Goal: Task Accomplishment & Management: Use online tool/utility

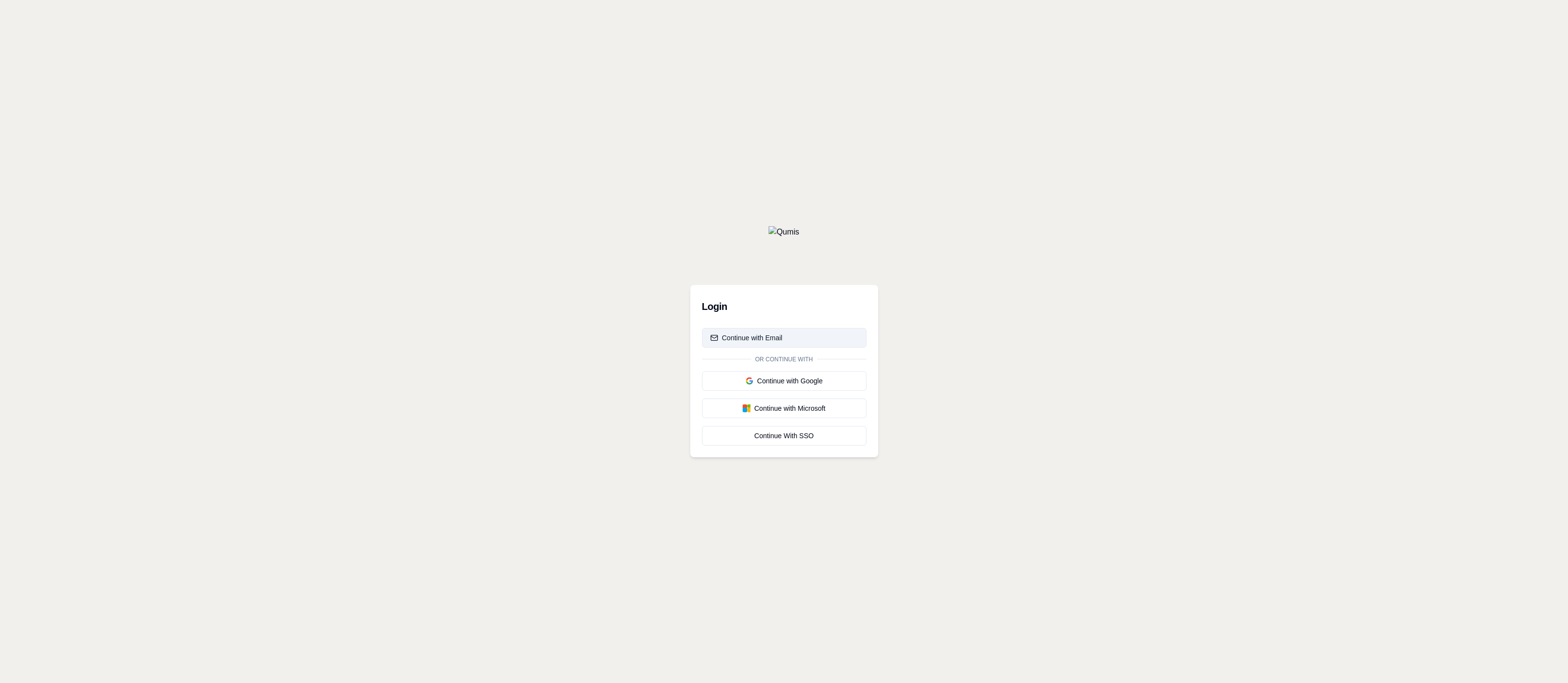
click at [826, 332] on button "Continue with Email" at bounding box center [784, 338] width 165 height 19
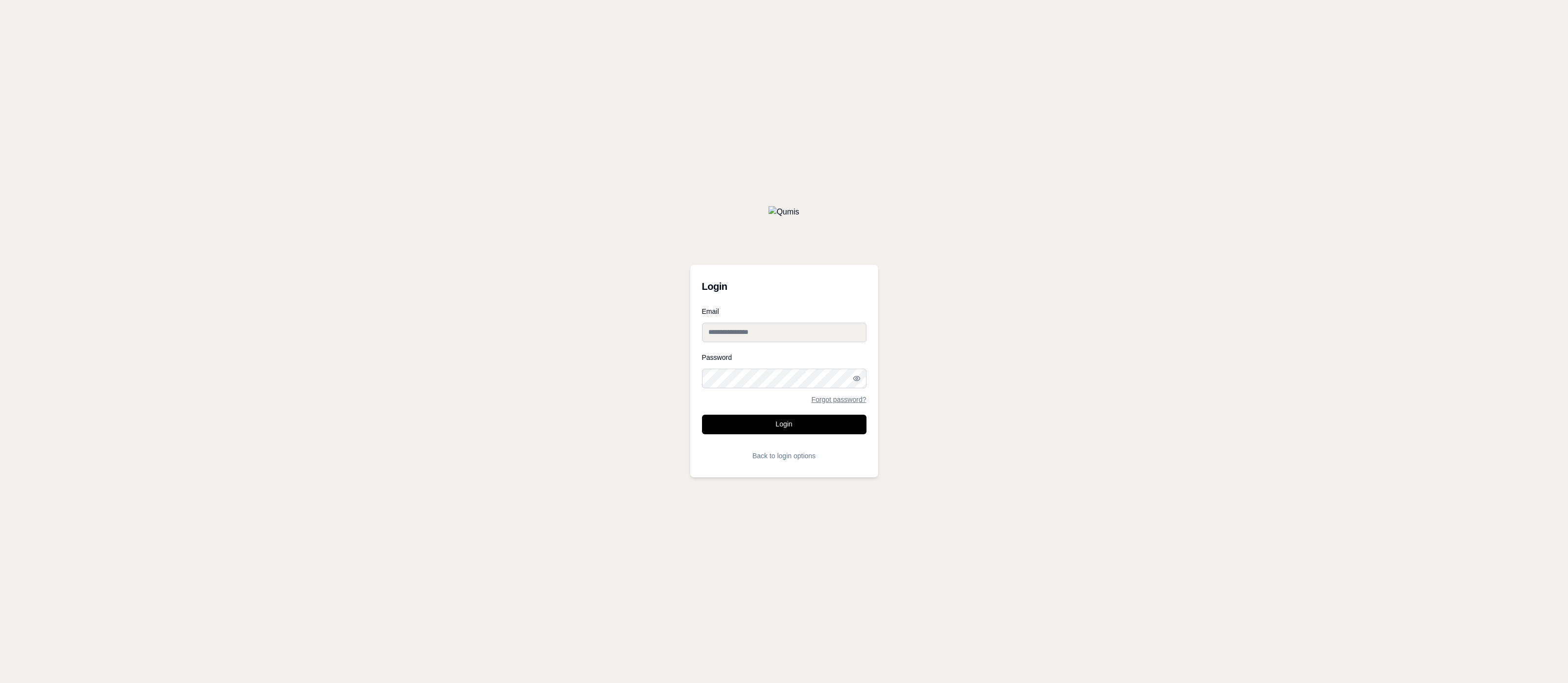
click at [795, 322] on div "Email" at bounding box center [784, 325] width 165 height 34
click at [794, 331] on input "Email" at bounding box center [784, 332] width 165 height 19
paste input "**********"
type input "**********"
click at [726, 388] on div "Password Forgot password?" at bounding box center [784, 378] width 165 height 49
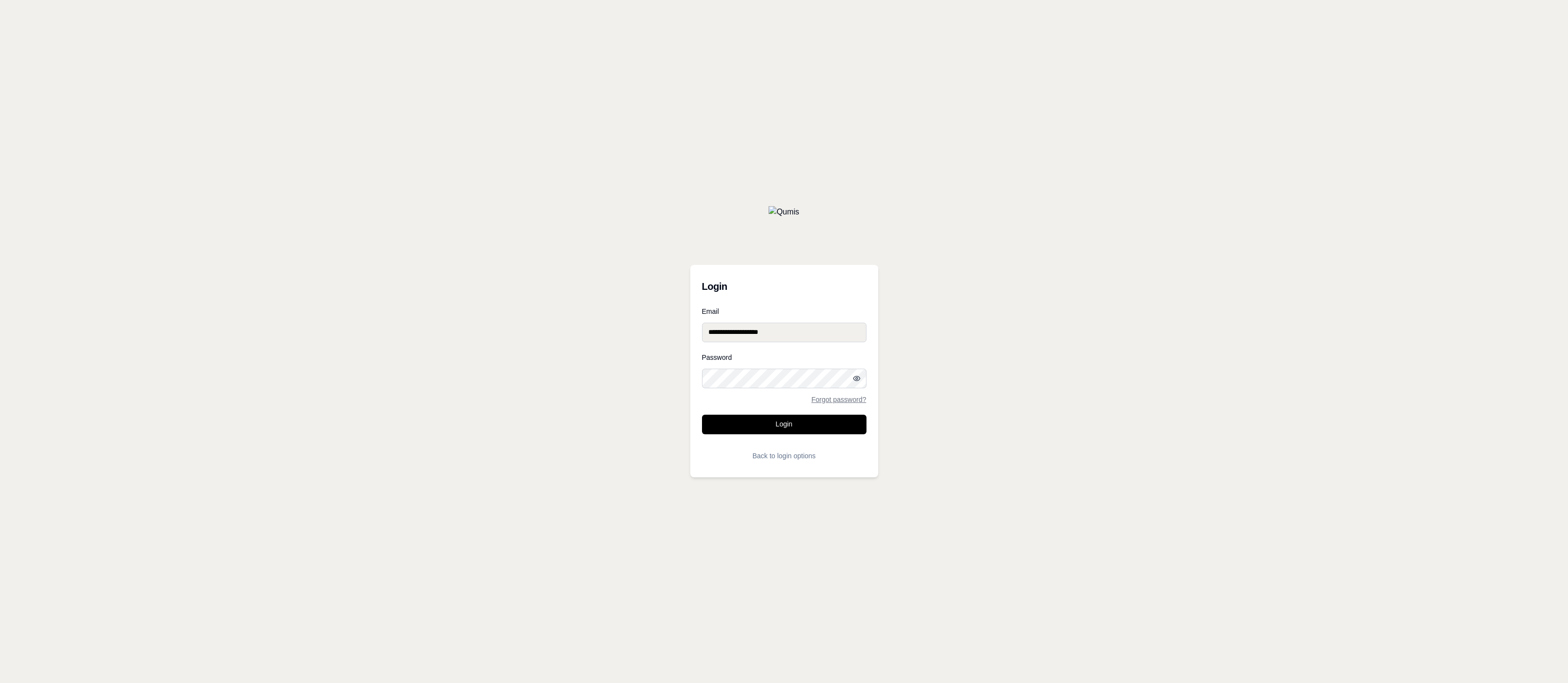
click at [857, 379] on circle "button" at bounding box center [857, 378] width 2 height 2
click at [773, 416] on button "Login" at bounding box center [784, 424] width 165 height 19
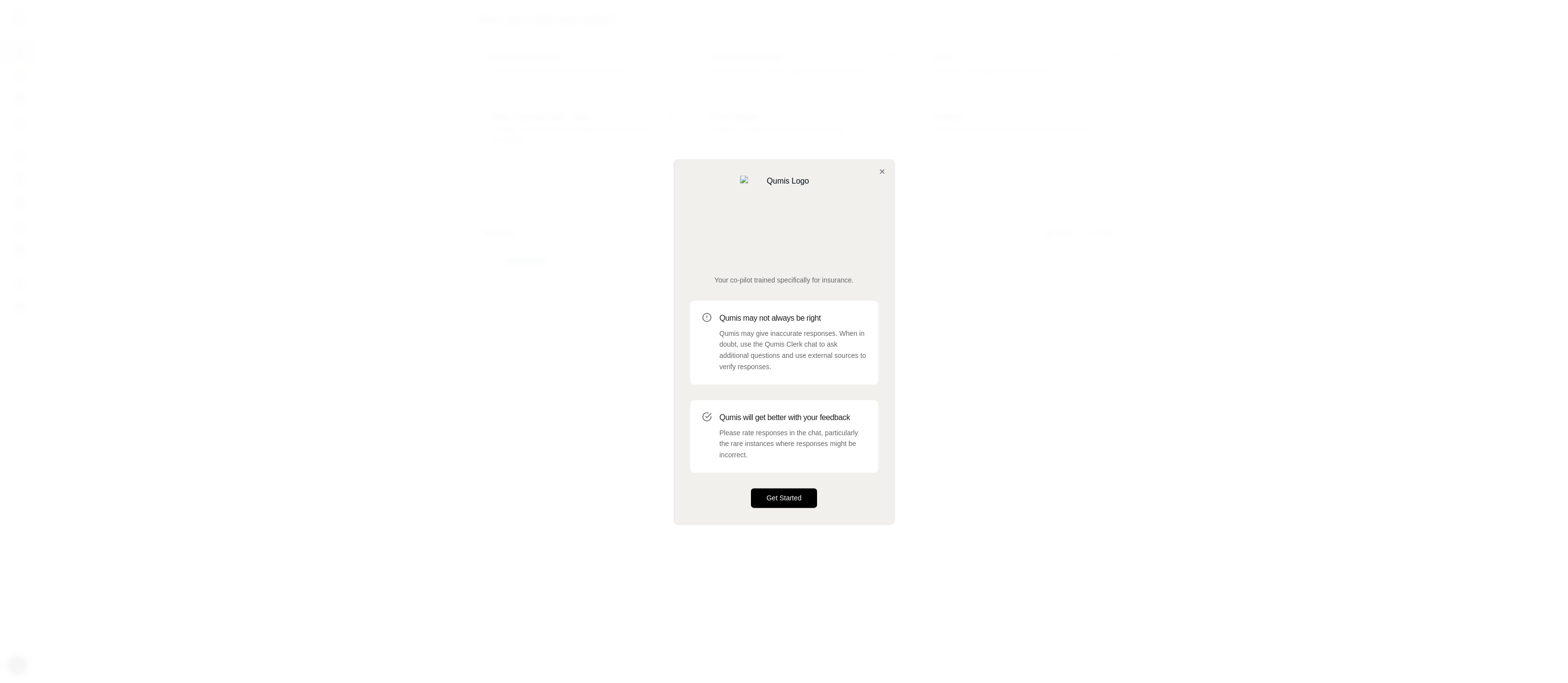
click at [785, 488] on button "Get Started" at bounding box center [784, 497] width 66 height 19
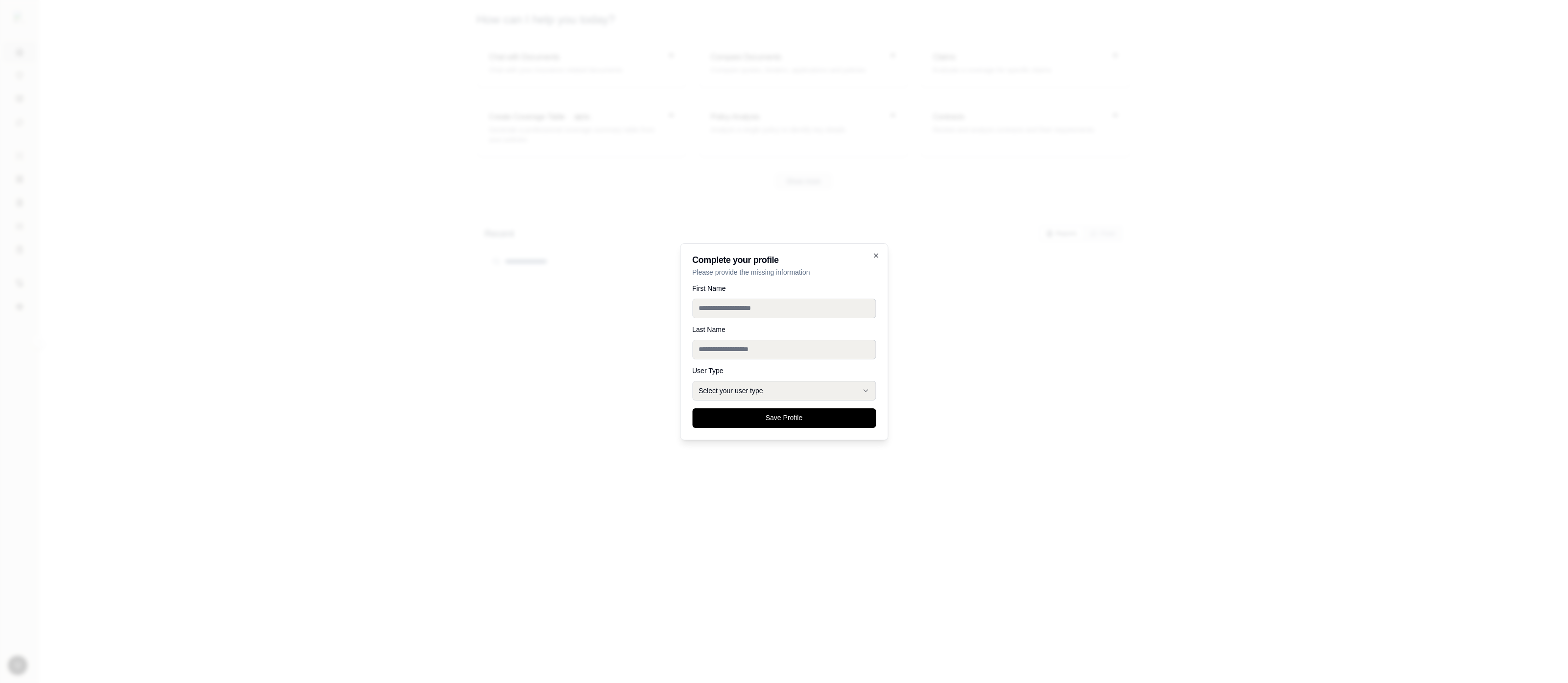
click at [952, 331] on div at bounding box center [784, 342] width 1568 height 683
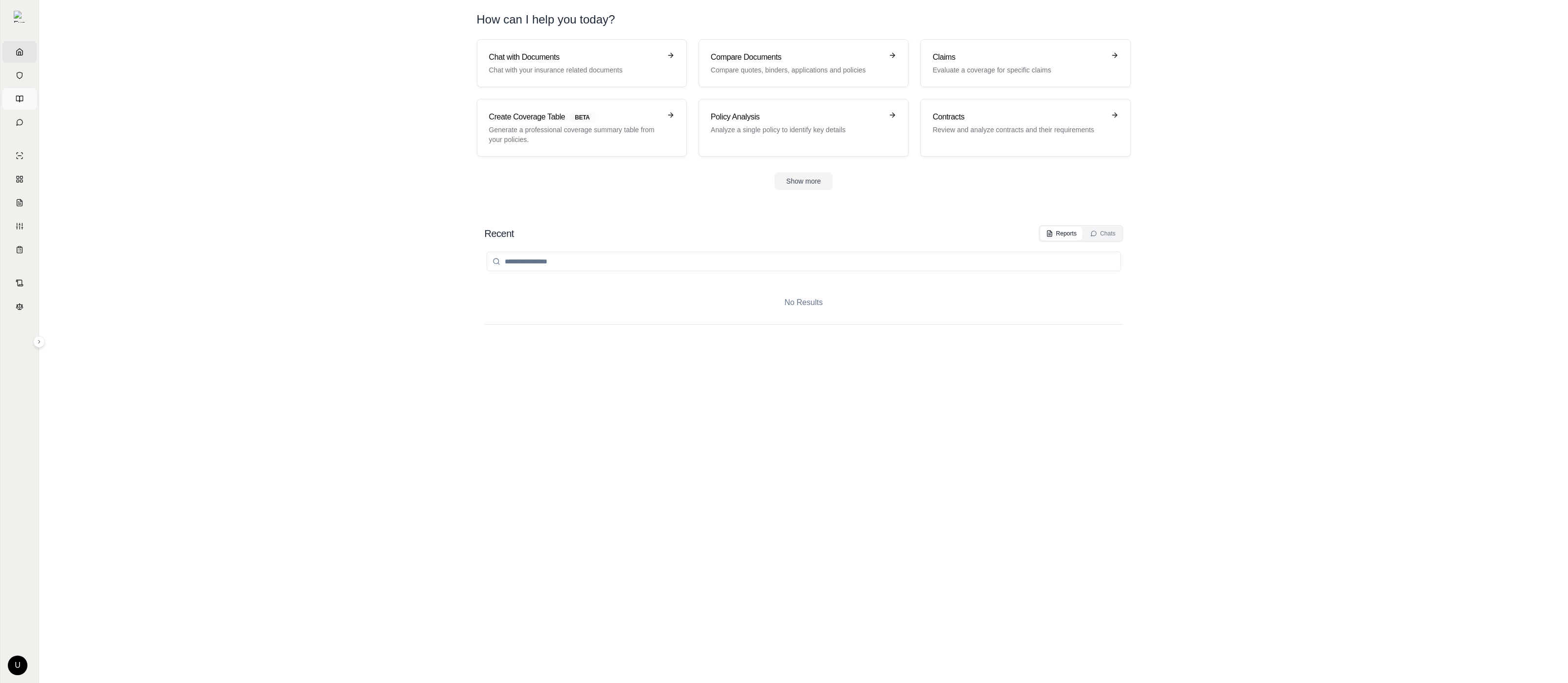
click at [30, 104] on link "Prompts" at bounding box center [19, 99] width 34 height 22
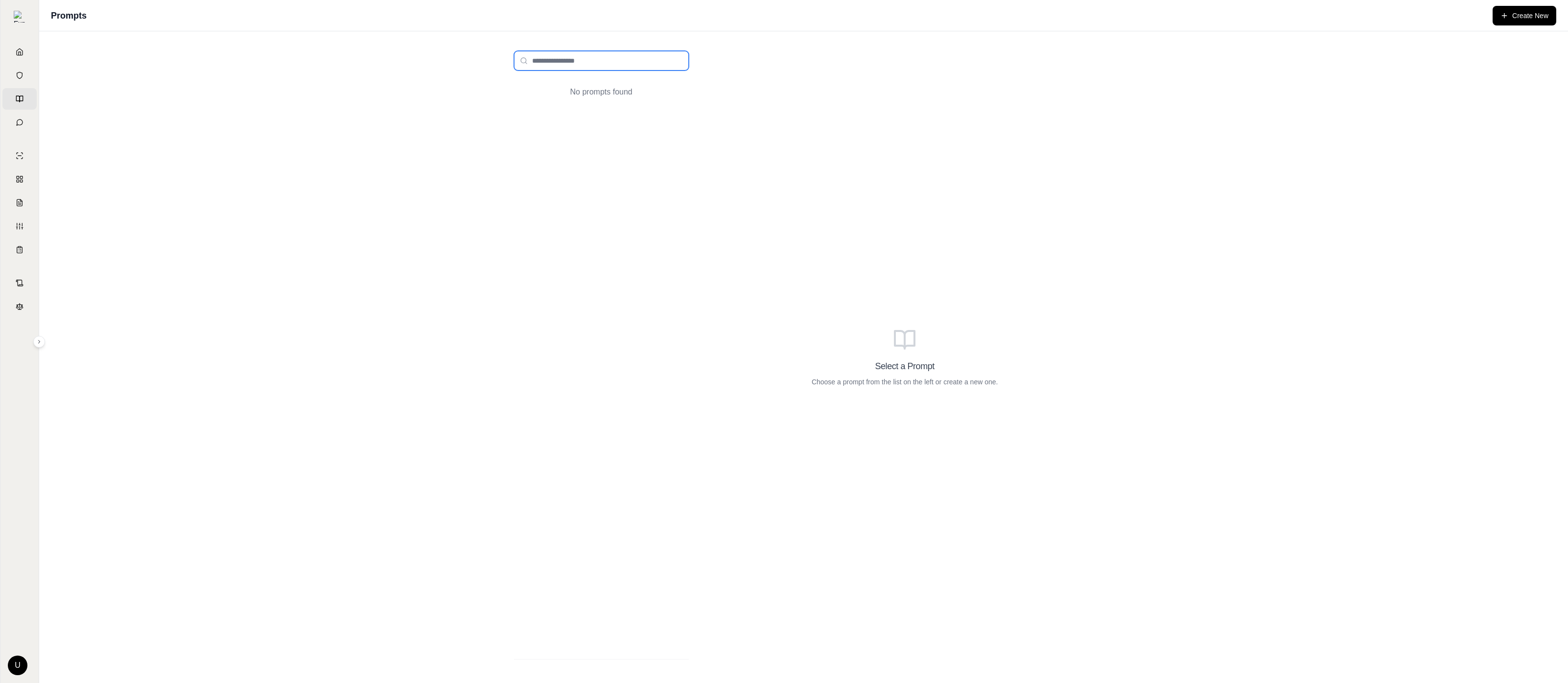
click at [628, 68] on input "search" at bounding box center [601, 60] width 175 height 19
type input "*"
click at [5, 673] on div "U Hummel Group" at bounding box center [19, 661] width 34 height 27
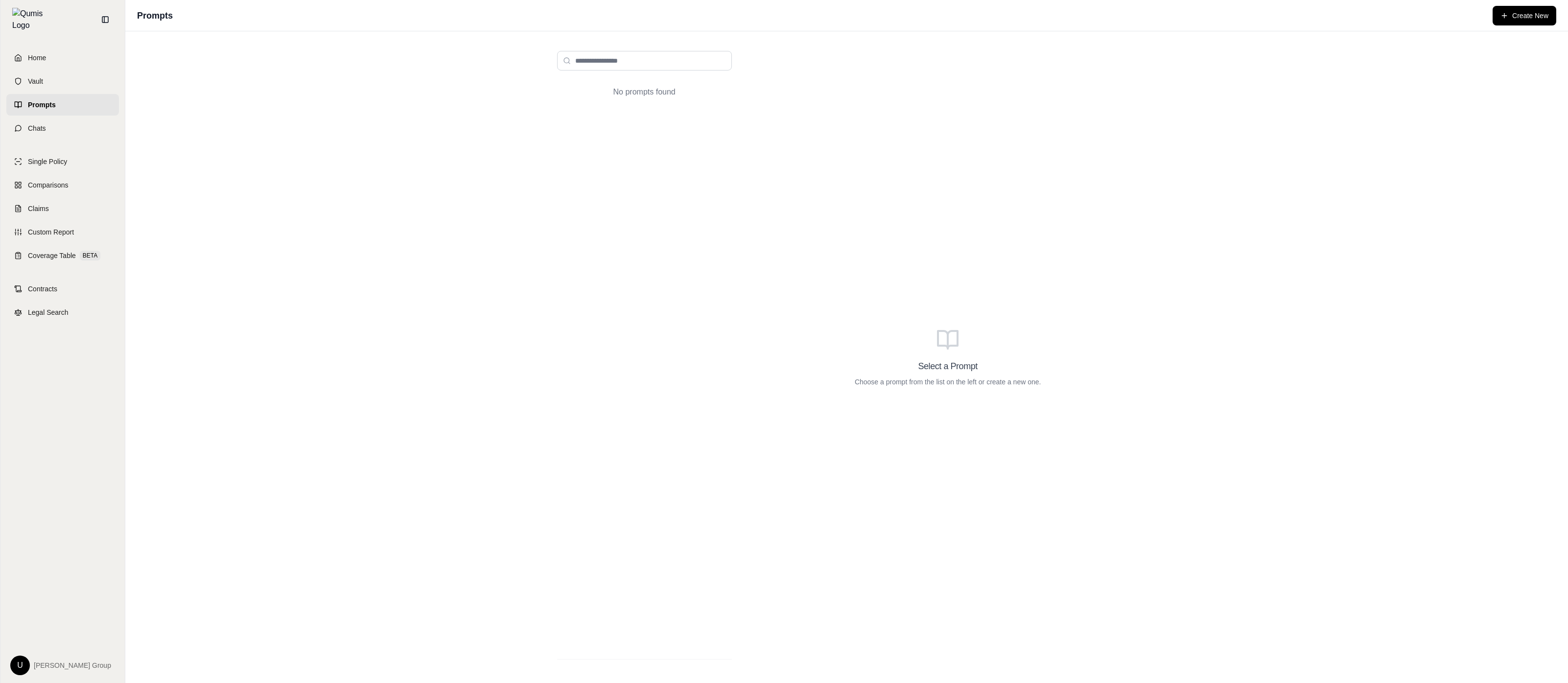
click at [34, 667] on span "[PERSON_NAME] Group" at bounding box center [72, 665] width 77 height 10
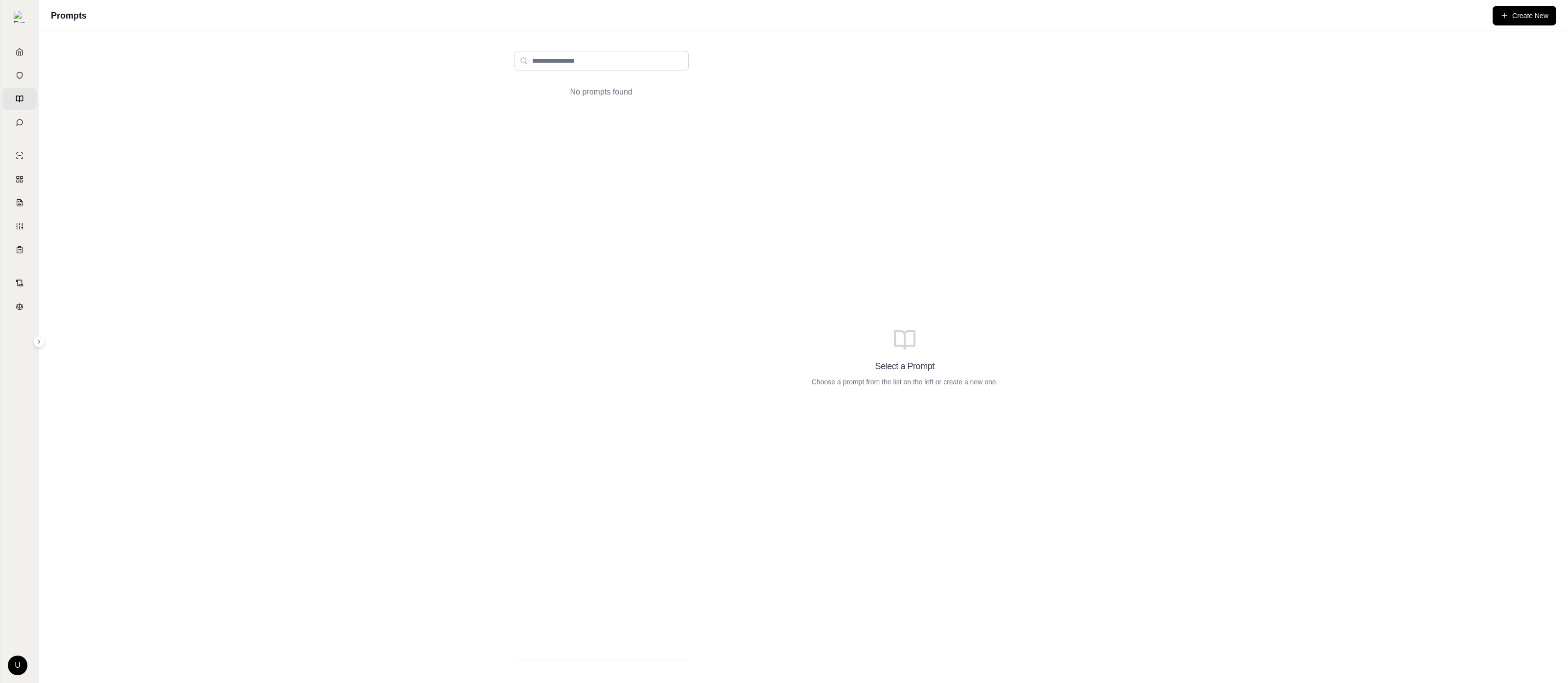
click at [285, 496] on div "No prompts found Select a Prompt Choose a prompt from the list on the left or c…" at bounding box center [803, 357] width 1529 height 652
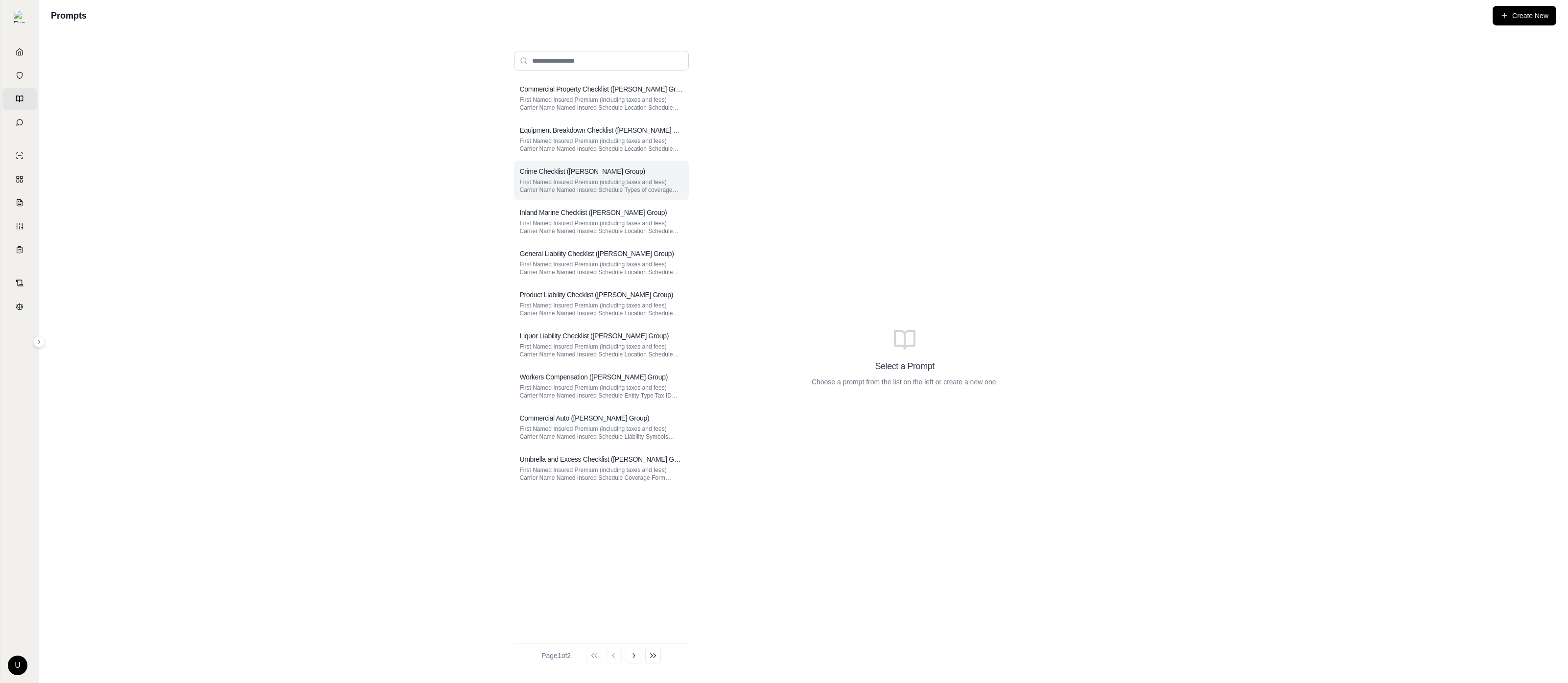
click at [614, 178] on div "Crime Checklist ([PERSON_NAME] Group) First Named Insured Premium (including ta…" at bounding box center [601, 180] width 175 height 39
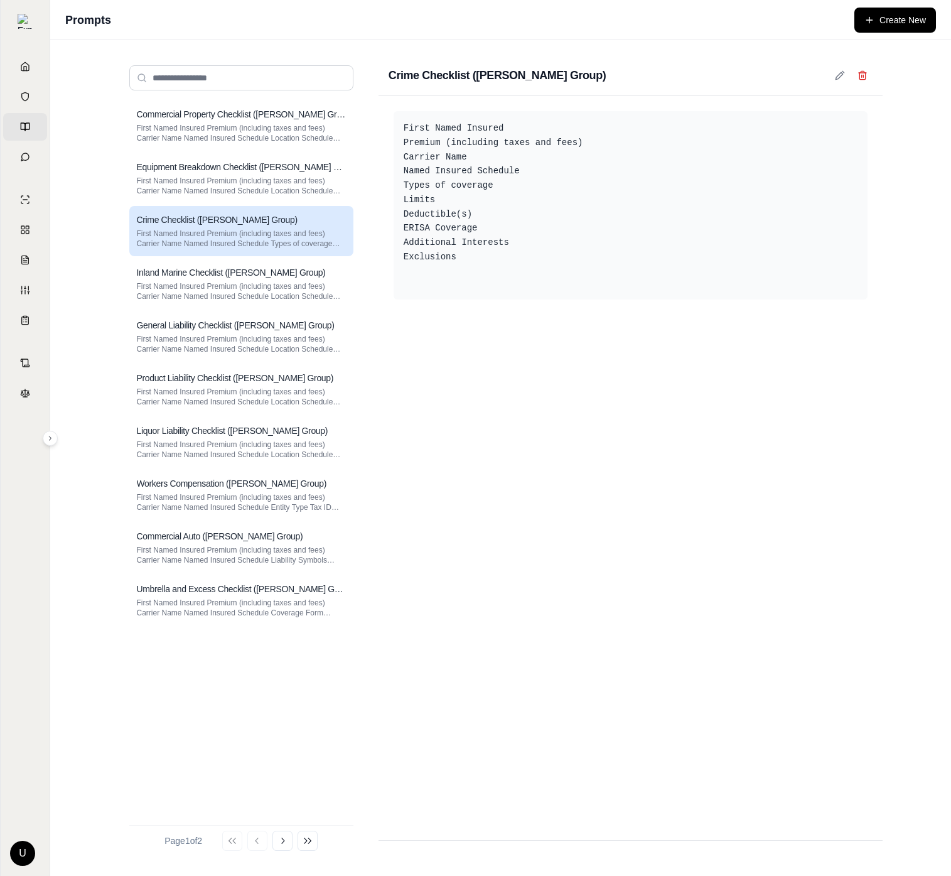
click at [305, 839] on button "Go to last page" at bounding box center [308, 841] width 20 height 20
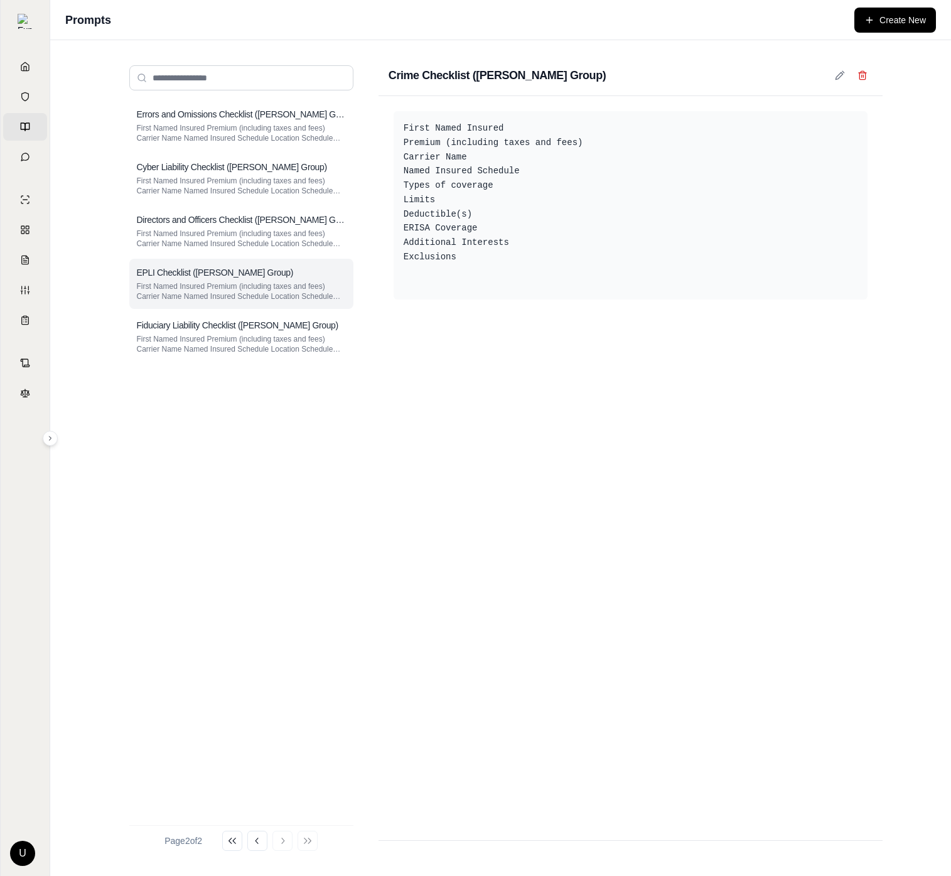
click at [254, 262] on div "EPLI Checklist ([PERSON_NAME] Group) First Named Insured Premium (including tax…" at bounding box center [241, 284] width 224 height 50
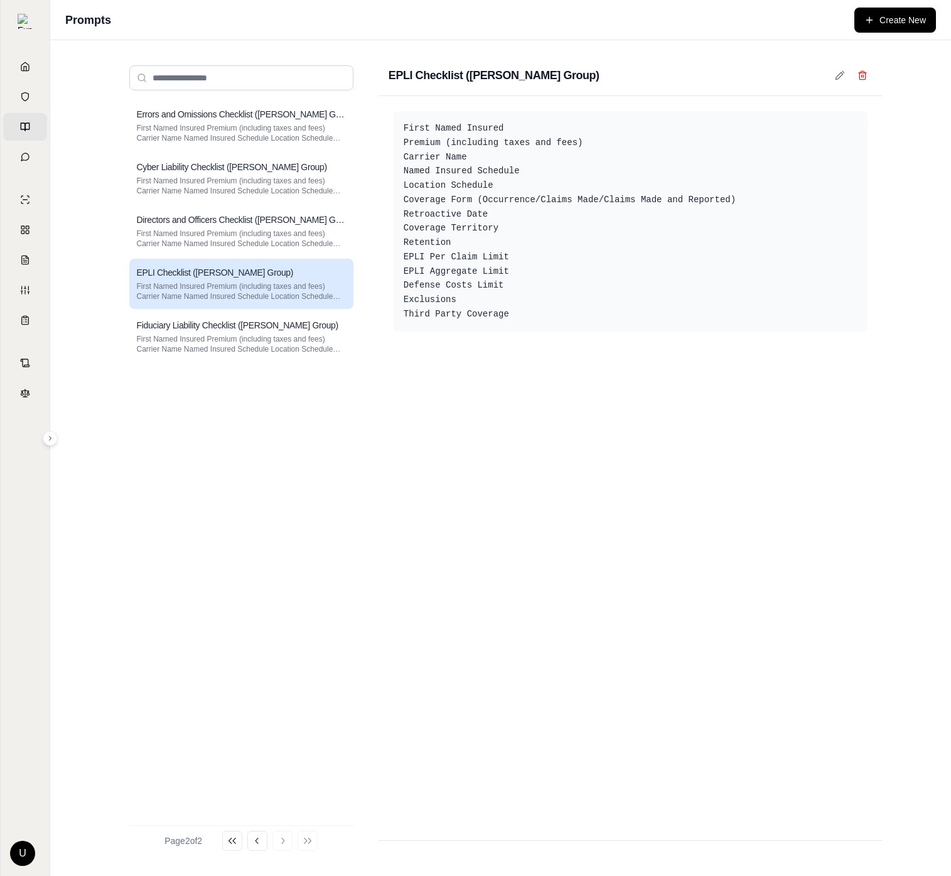
click at [107, 145] on div "Errors and Omissions Checklist ([PERSON_NAME] Group) First Named Insured Premiu…" at bounding box center [501, 458] width 804 height 836
click at [193, 141] on p "First Named Insured Premium (including taxes and fees) Carrier Name Named Insur…" at bounding box center [241, 133] width 209 height 20
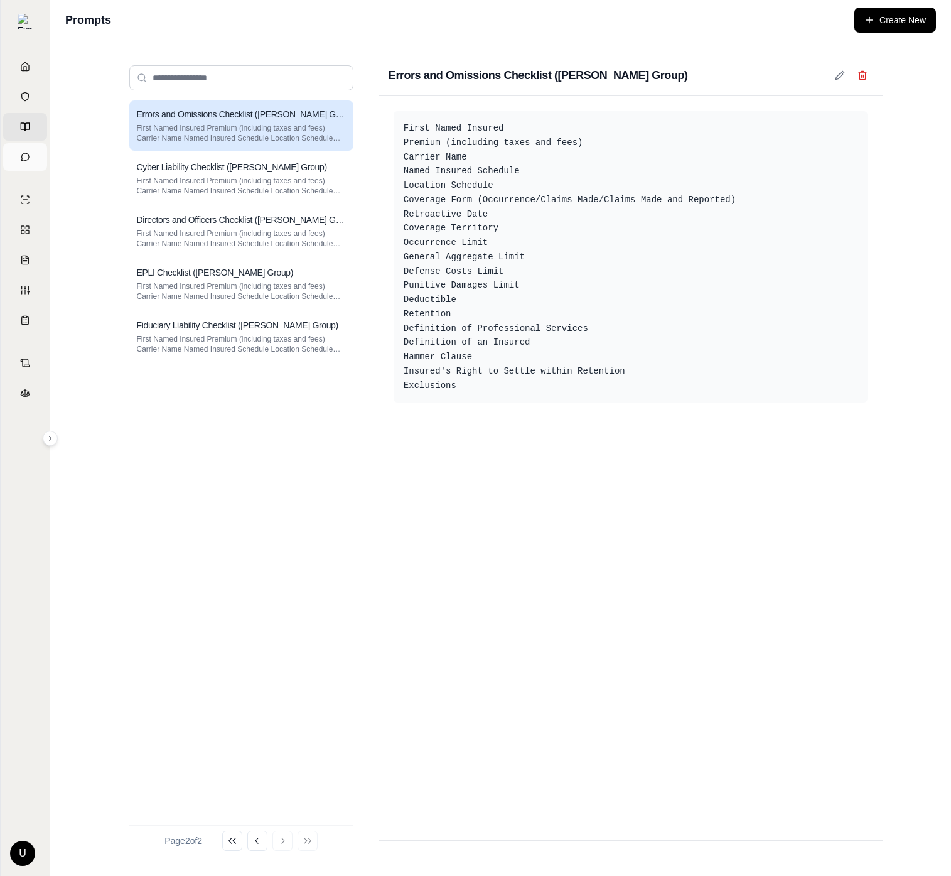
click at [38, 153] on link "Chats" at bounding box center [25, 157] width 44 height 28
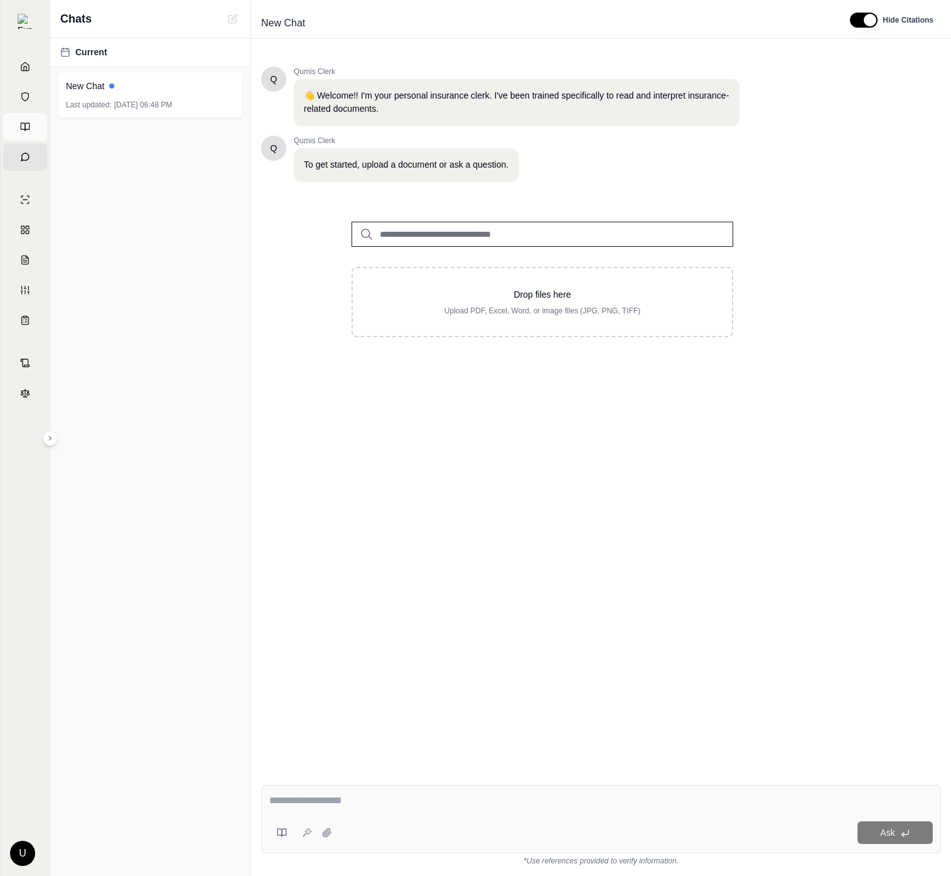
click at [34, 122] on link "Prompts" at bounding box center [25, 127] width 44 height 28
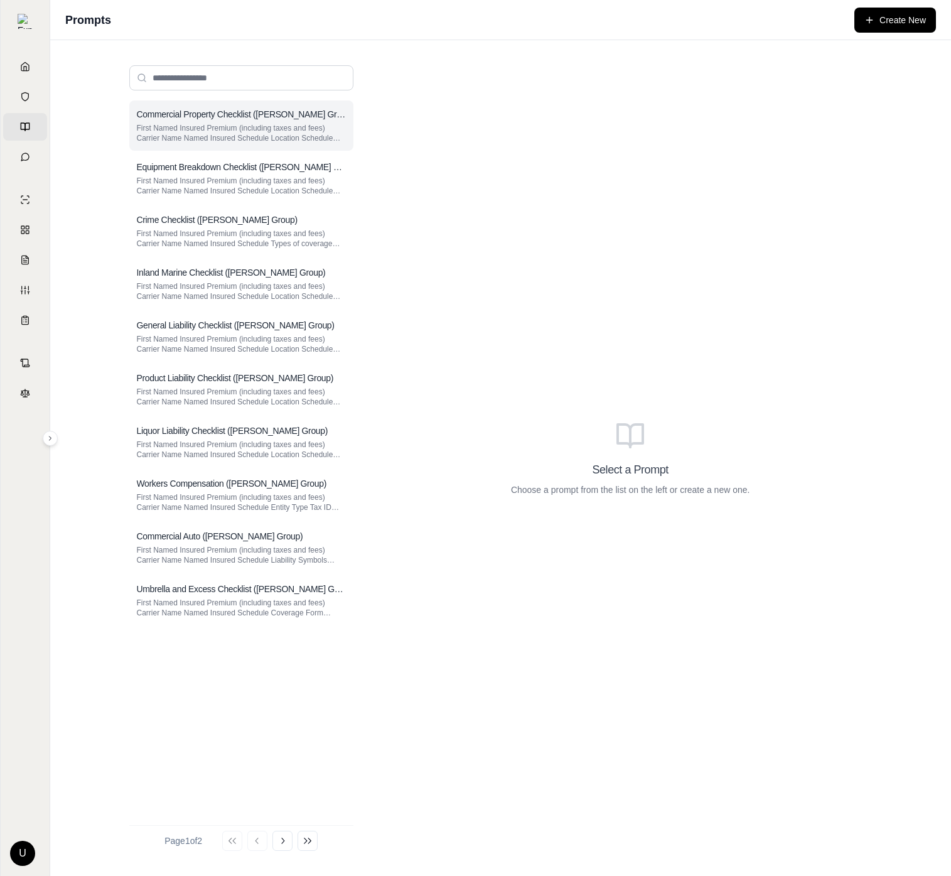
click at [198, 123] on p "First Named Insured Premium (including taxes and fees) Carrier Name Named Insur…" at bounding box center [241, 133] width 209 height 20
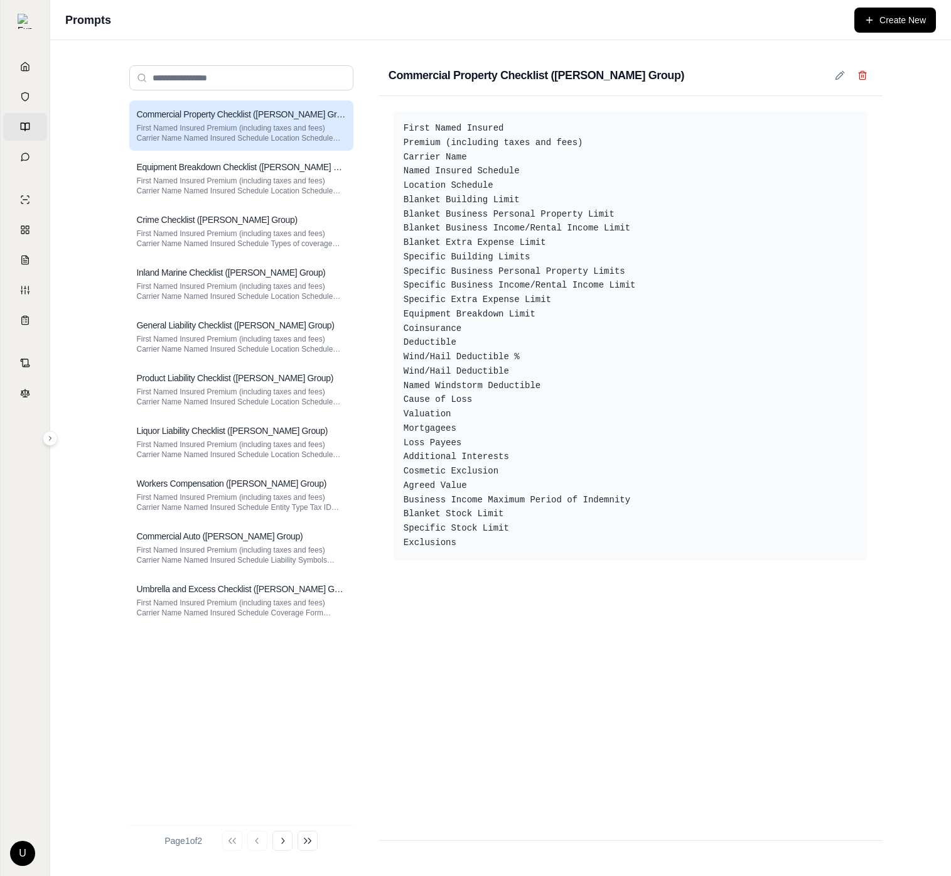
click at [300, 842] on div "Go to first page Go to previous page Go to next page Go to last page" at bounding box center [269, 841] width 95 height 20
click at [313, 839] on icon at bounding box center [308, 841] width 10 height 10
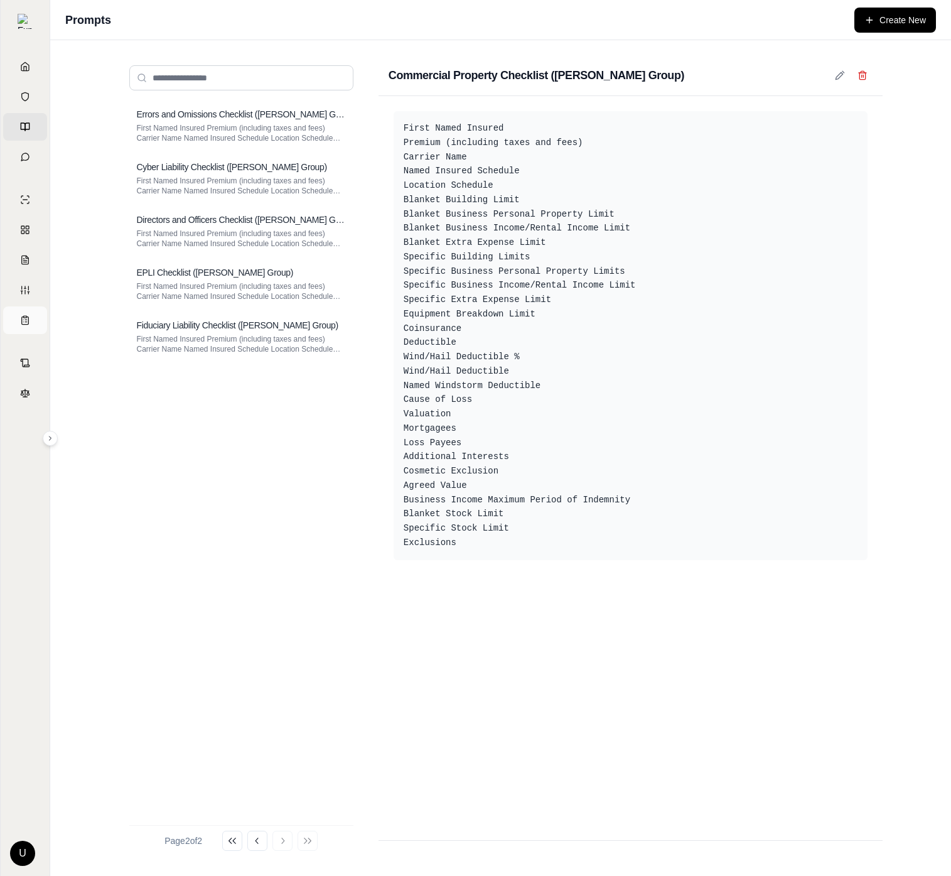
click at [20, 318] on icon at bounding box center [25, 320] width 10 height 10
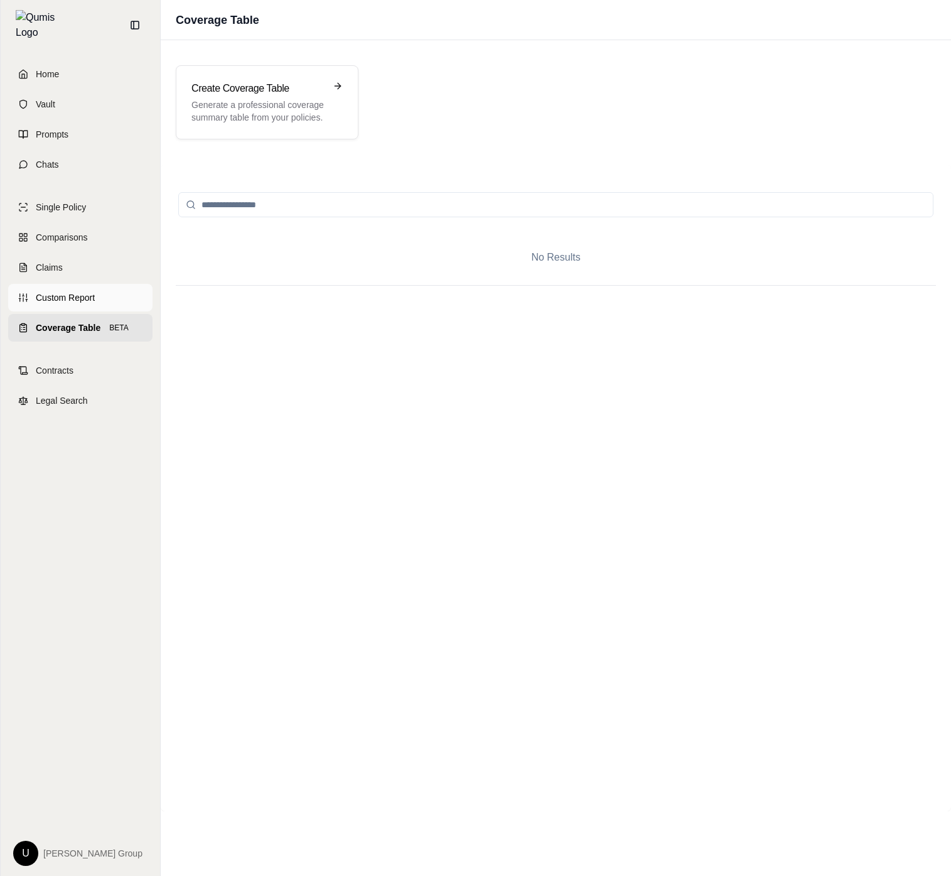
click at [50, 298] on link "Custom Report" at bounding box center [80, 298] width 144 height 28
click at [73, 321] on span "Coverage Table" at bounding box center [67, 327] width 62 height 13
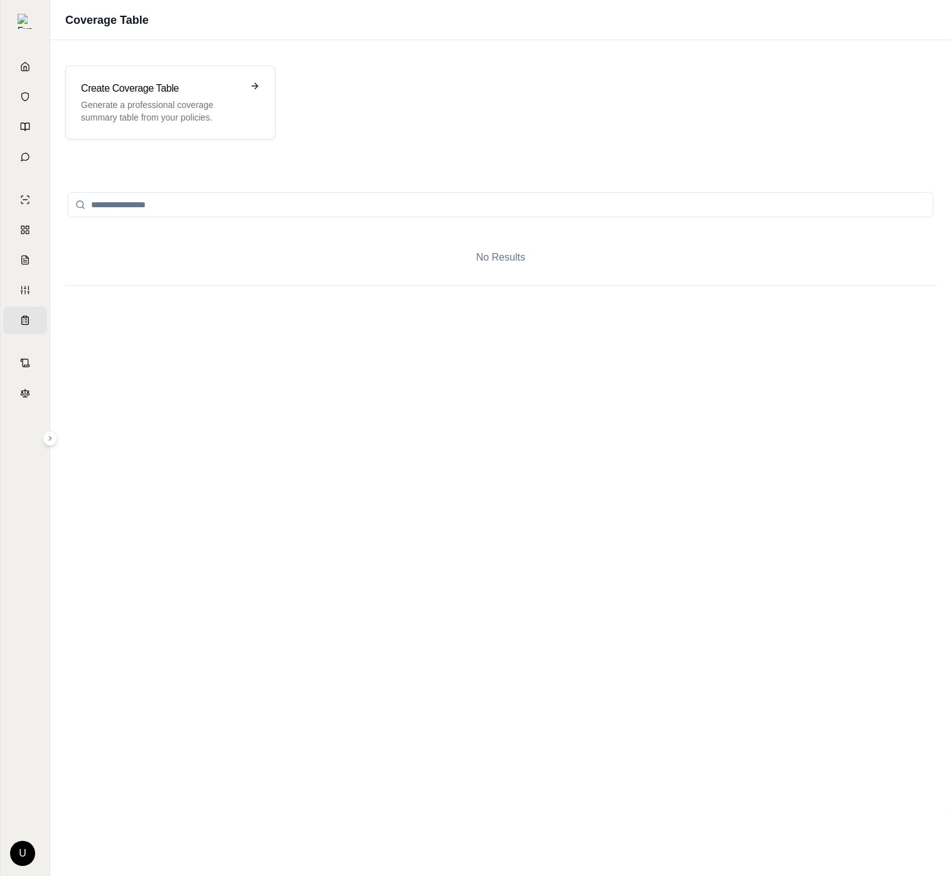
click at [291, 63] on div "Create Coverage Table Generate a professional coverage summary table from your …" at bounding box center [500, 102] width 901 height 104
click at [167, 111] on p "Generate a professional coverage summary table from your policies." at bounding box center [161, 111] width 161 height 25
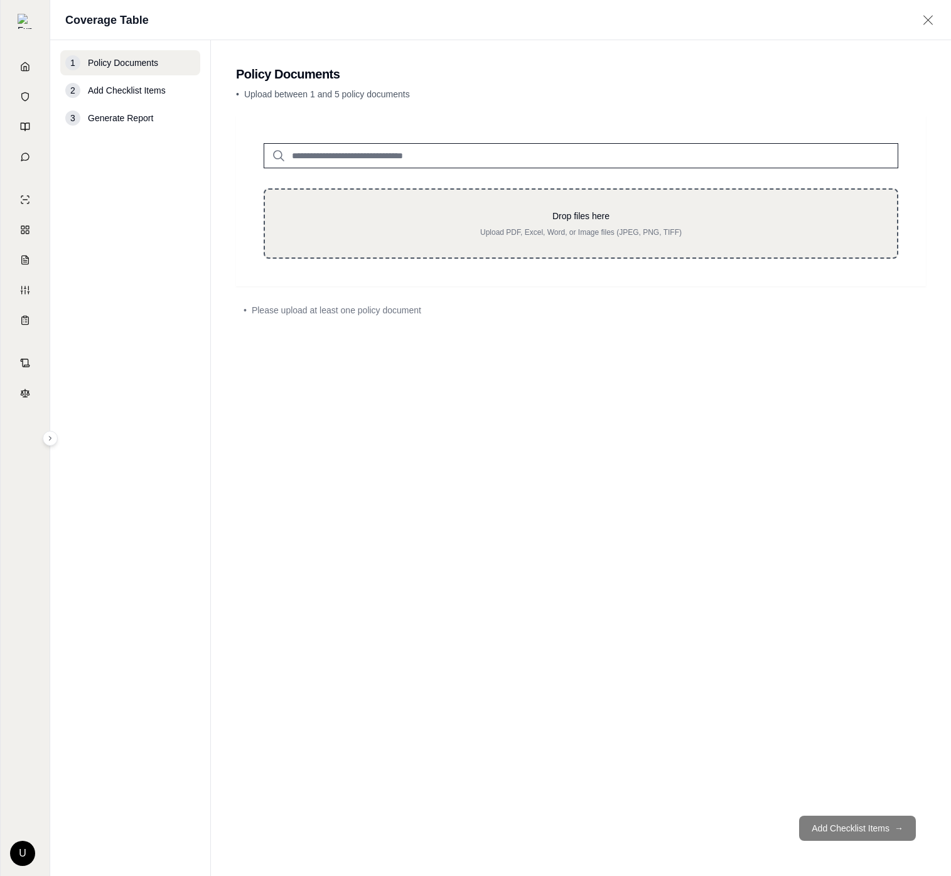
click at [607, 204] on div "Drop files here Upload PDF, Excel, Word, or Image files (JPEG, PNG, TIFF)" at bounding box center [581, 223] width 635 height 70
type input "**********"
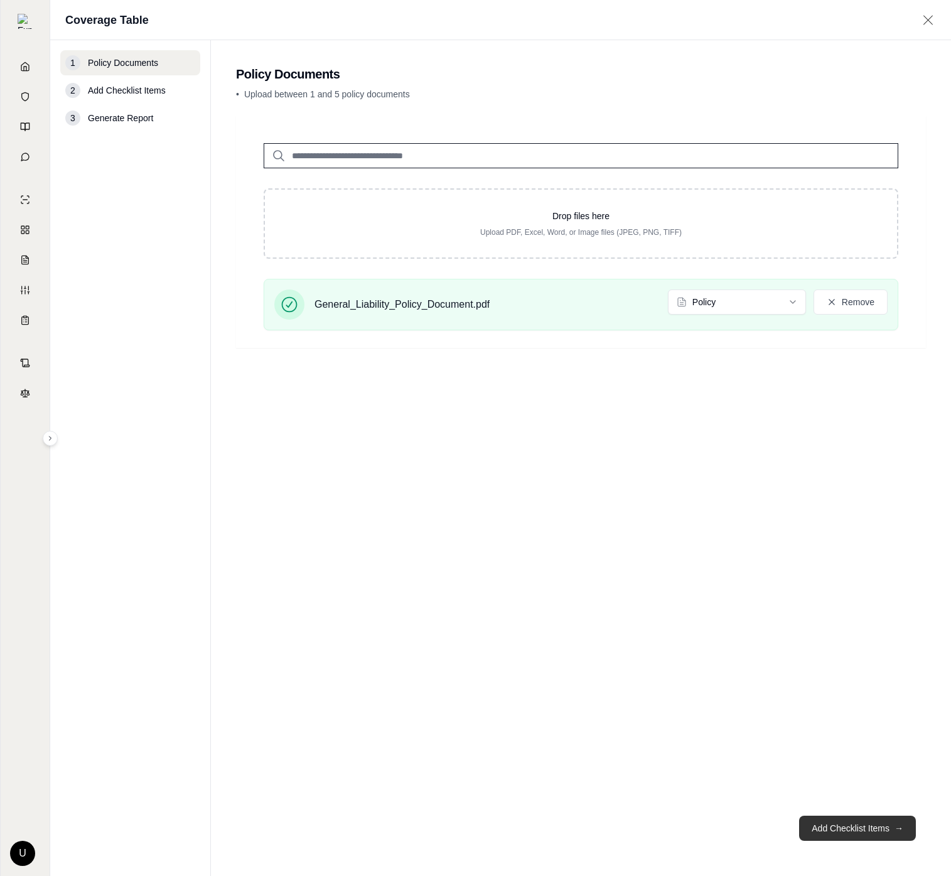
click at [846, 839] on button "Add Checklist Items →" at bounding box center [857, 828] width 117 height 25
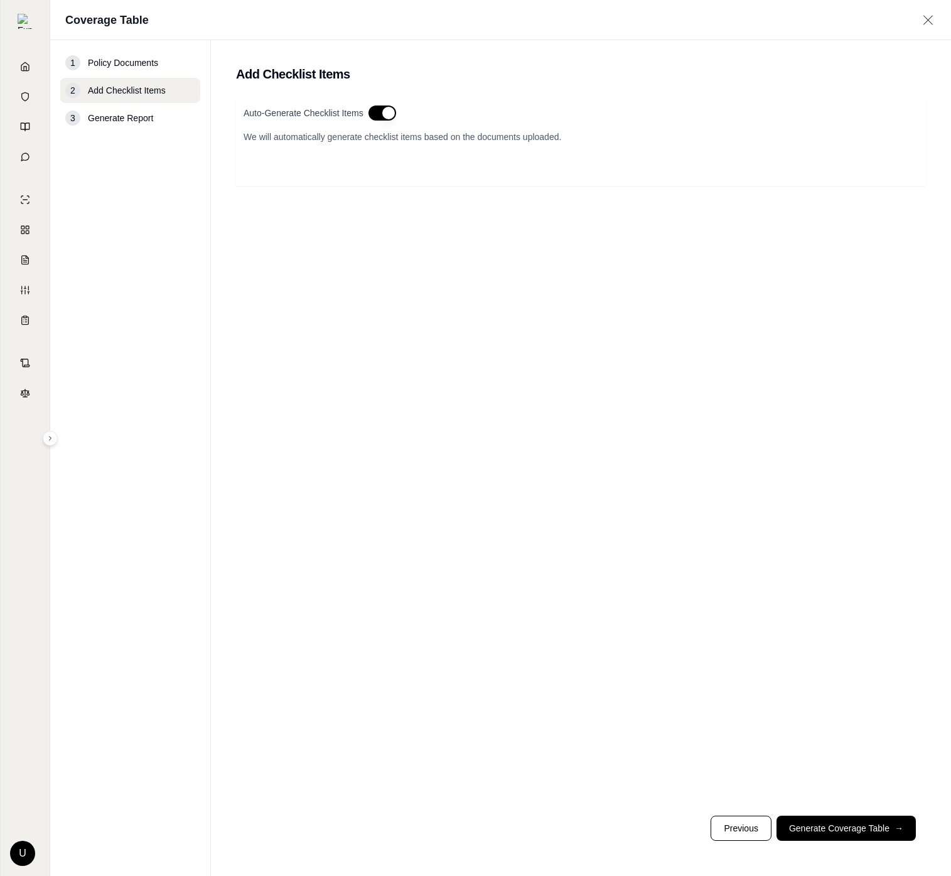
click at [387, 112] on button "button" at bounding box center [383, 112] width 28 height 15
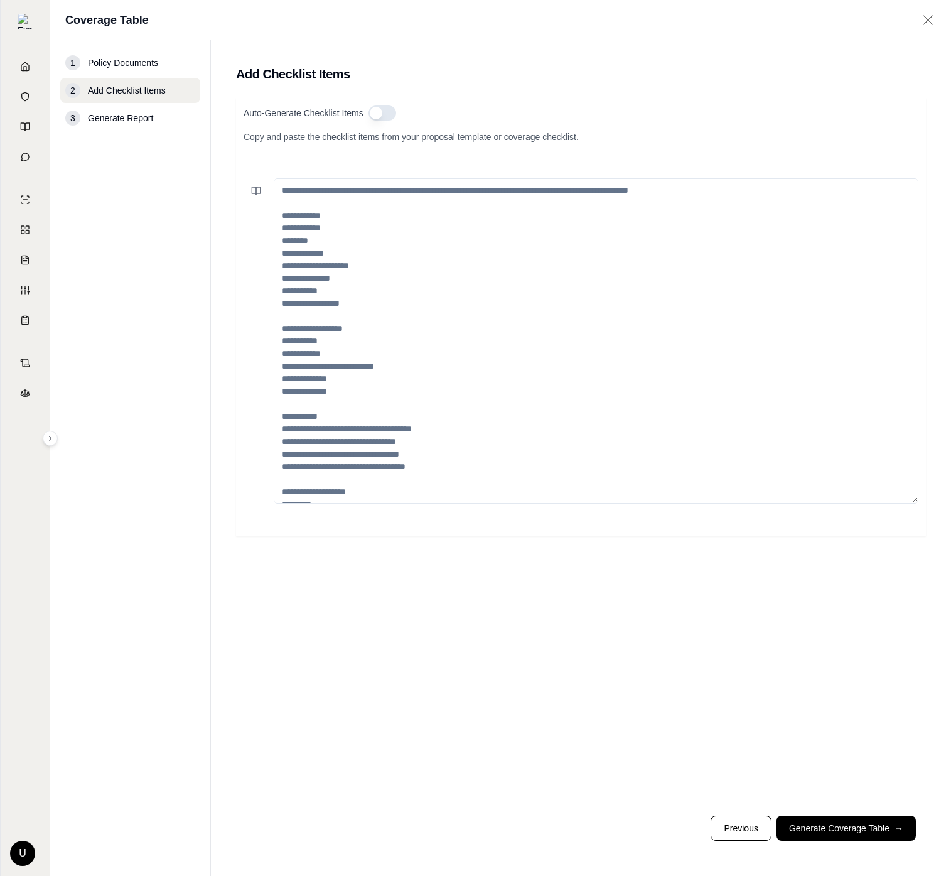
click at [377, 263] on textarea at bounding box center [596, 340] width 645 height 325
click at [267, 193] on button at bounding box center [256, 190] width 25 height 25
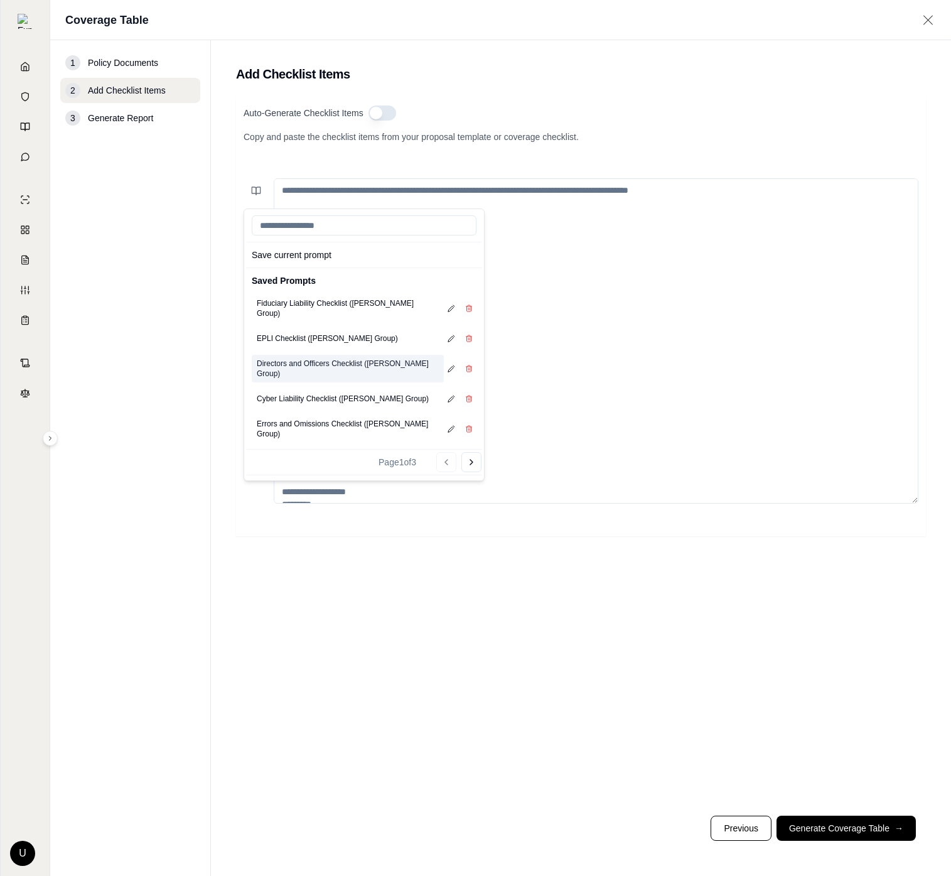
click at [362, 355] on button "Directors and Officers Checklist ([PERSON_NAME] Group)" at bounding box center [348, 369] width 192 height 28
type textarea "**********"
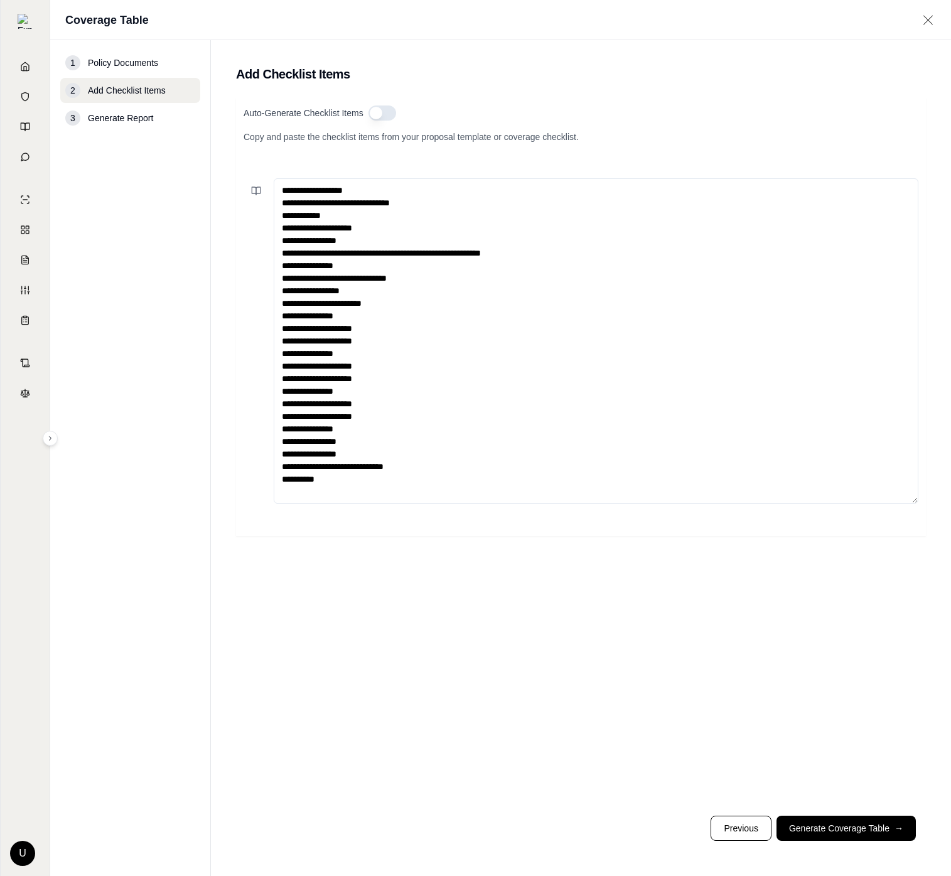
click at [733, 298] on textarea "**********" at bounding box center [596, 340] width 645 height 325
click at [720, 350] on textarea "**********" at bounding box center [596, 340] width 645 height 325
